Goal: Task Accomplishment & Management: Use online tool/utility

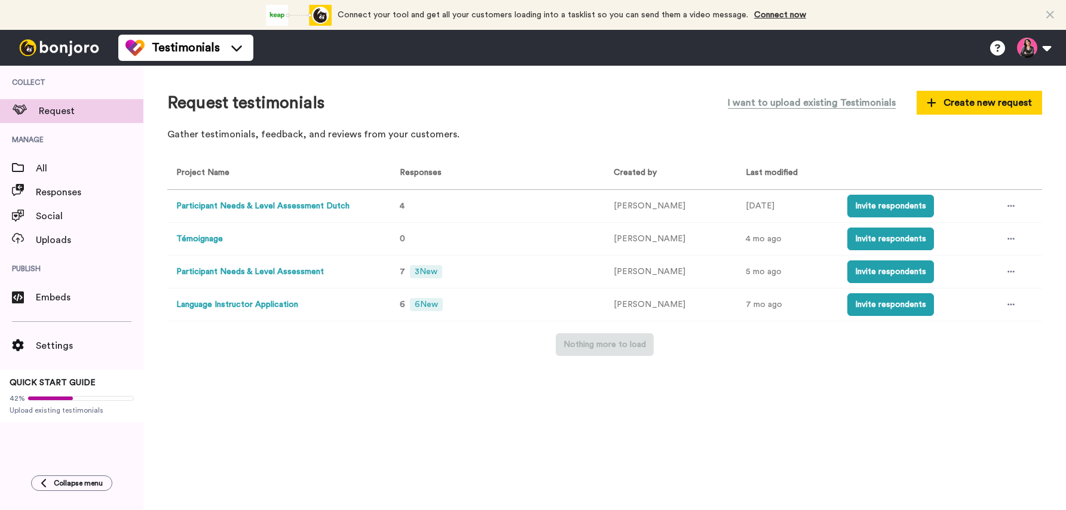
click at [282, 272] on button "Participant Needs & Level Assessment" at bounding box center [250, 272] width 148 height 13
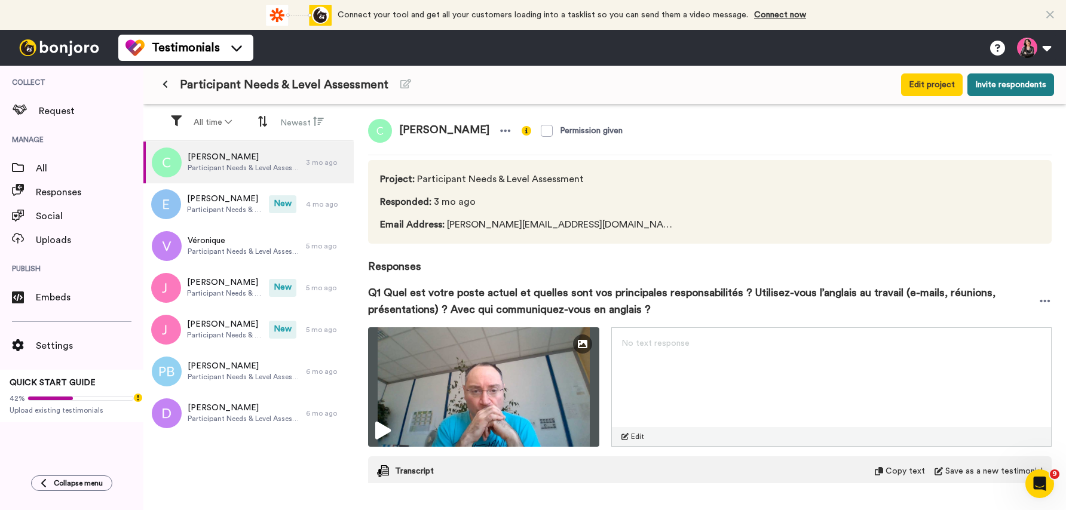
click at [1027, 90] on button "Invite respondents" at bounding box center [1010, 84] width 87 height 23
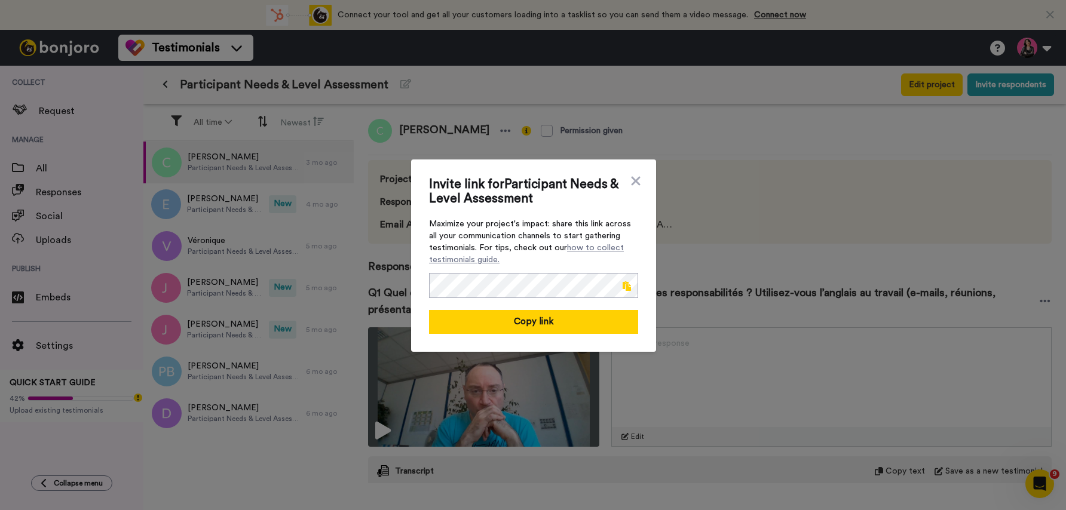
click at [627, 289] on span at bounding box center [627, 286] width 8 height 10
click at [633, 179] on icon at bounding box center [635, 180] width 9 height 9
